Goal: Information Seeking & Learning: Learn about a topic

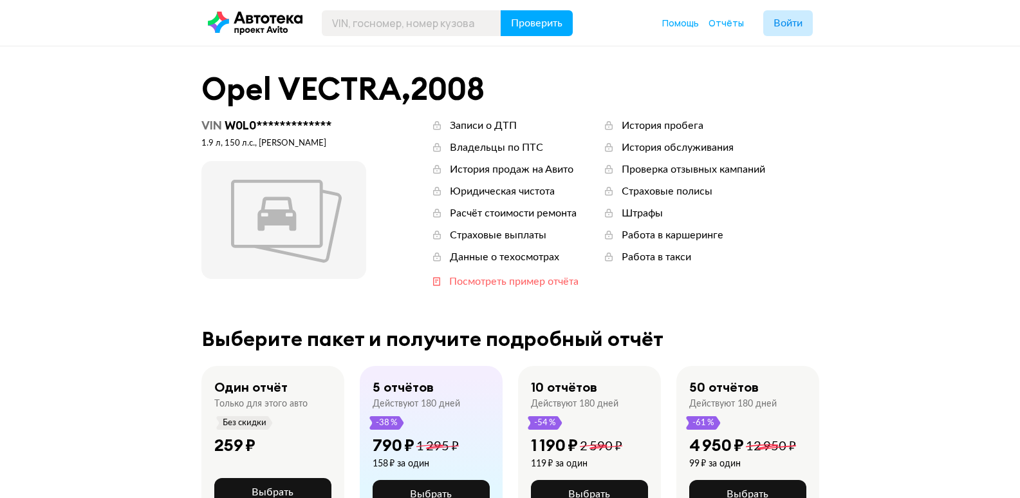
click at [545, 281] on div "Посмотреть пример отчёта" at bounding box center [513, 281] width 129 height 14
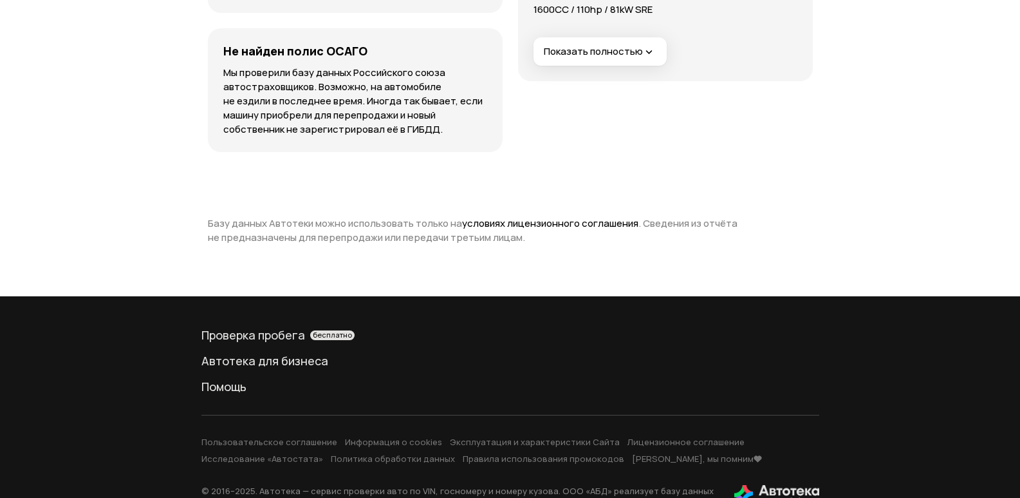
scroll to position [5423, 0]
